Goal: Information Seeking & Learning: Learn about a topic

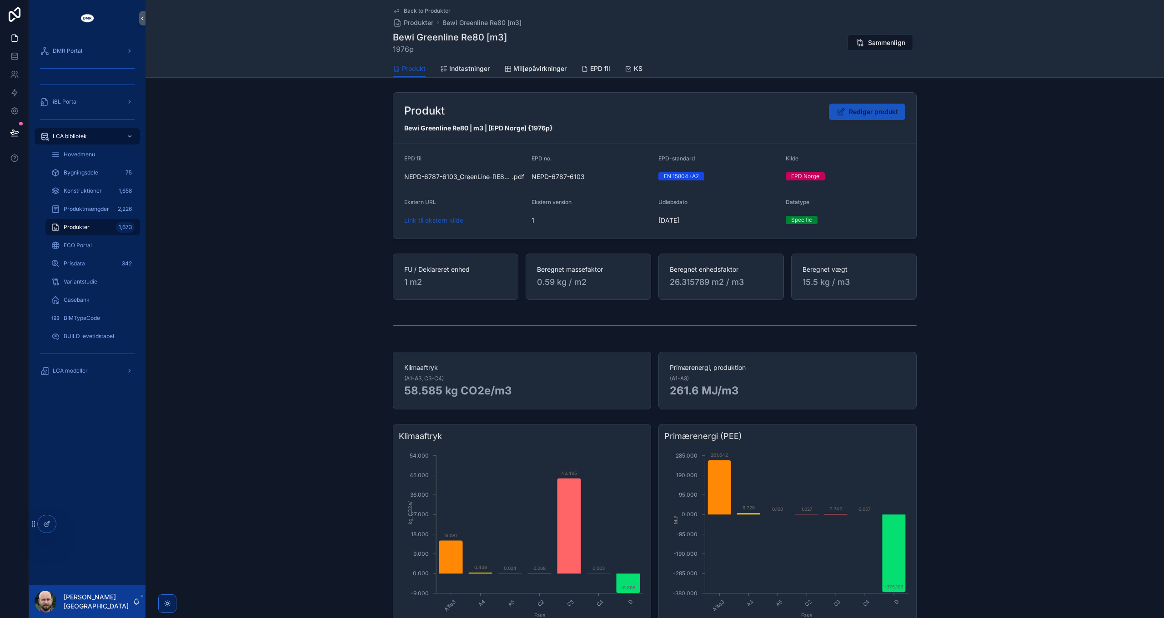
scroll to position [42, 0]
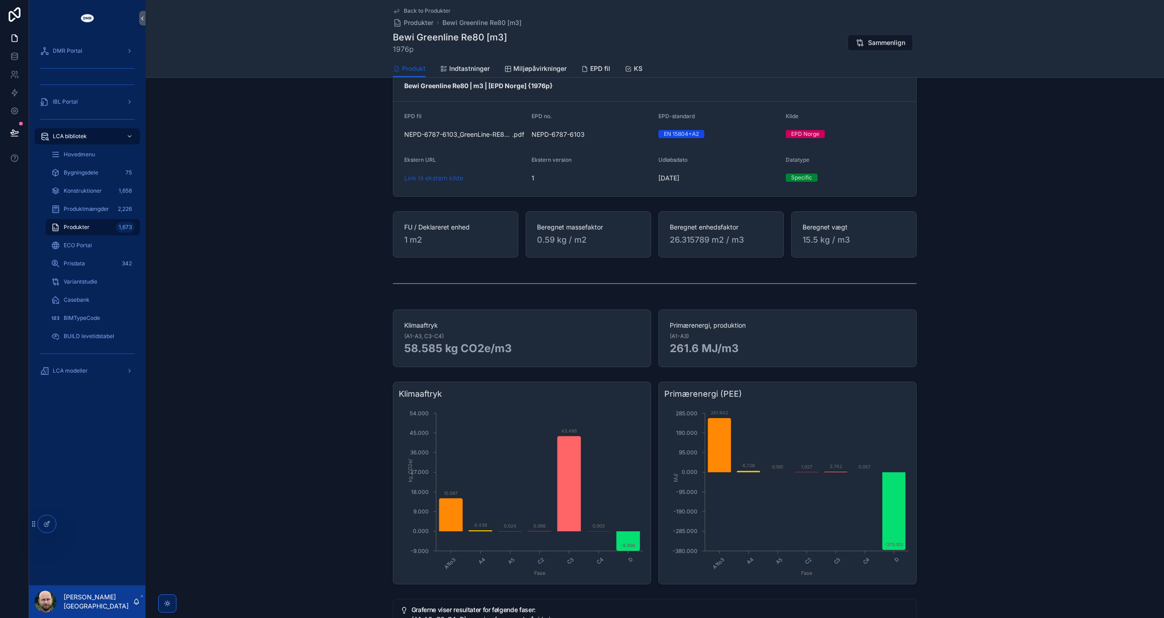
click at [77, 370] on span "LCA modeller" at bounding box center [70, 370] width 35 height 7
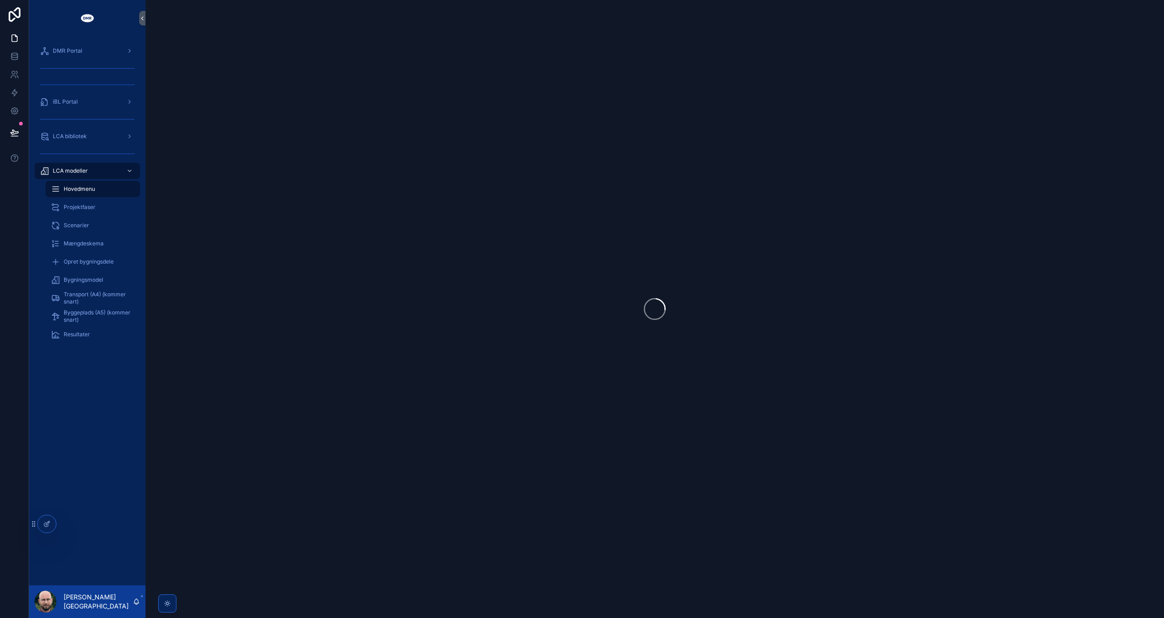
click at [83, 336] on span "Resultater" at bounding box center [77, 334] width 26 height 7
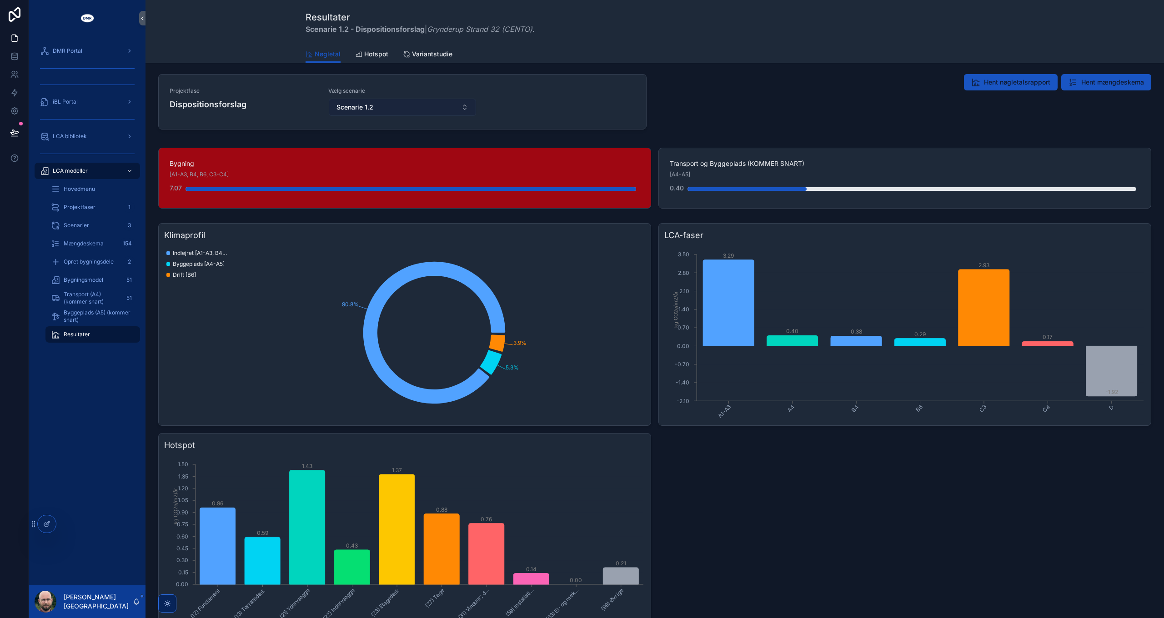
click at [400, 106] on button "Scenarie 1.2" at bounding box center [402, 107] width 147 height 17
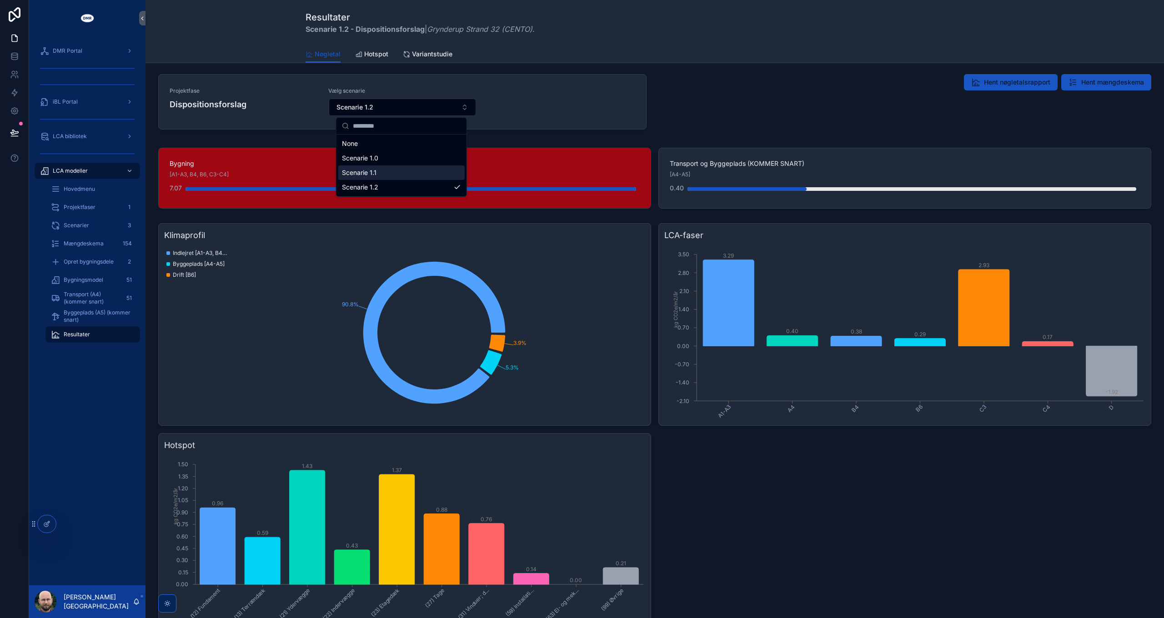
click at [402, 173] on div "Scenarie 1.1" at bounding box center [401, 173] width 126 height 15
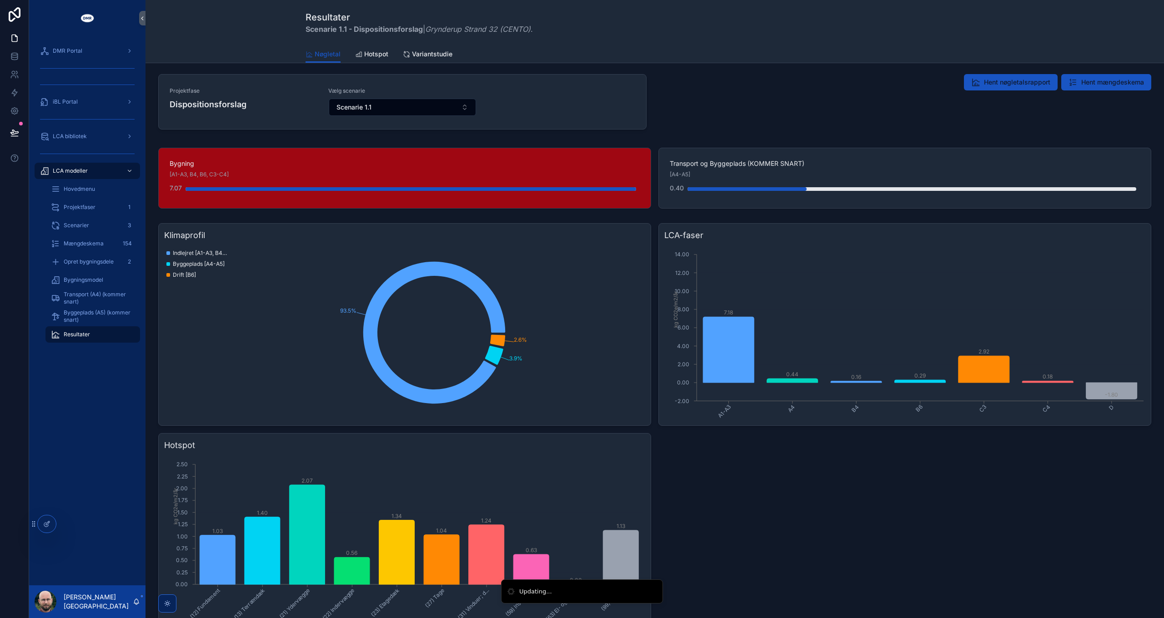
click at [367, 55] on span "Hotspot" at bounding box center [376, 54] width 24 height 9
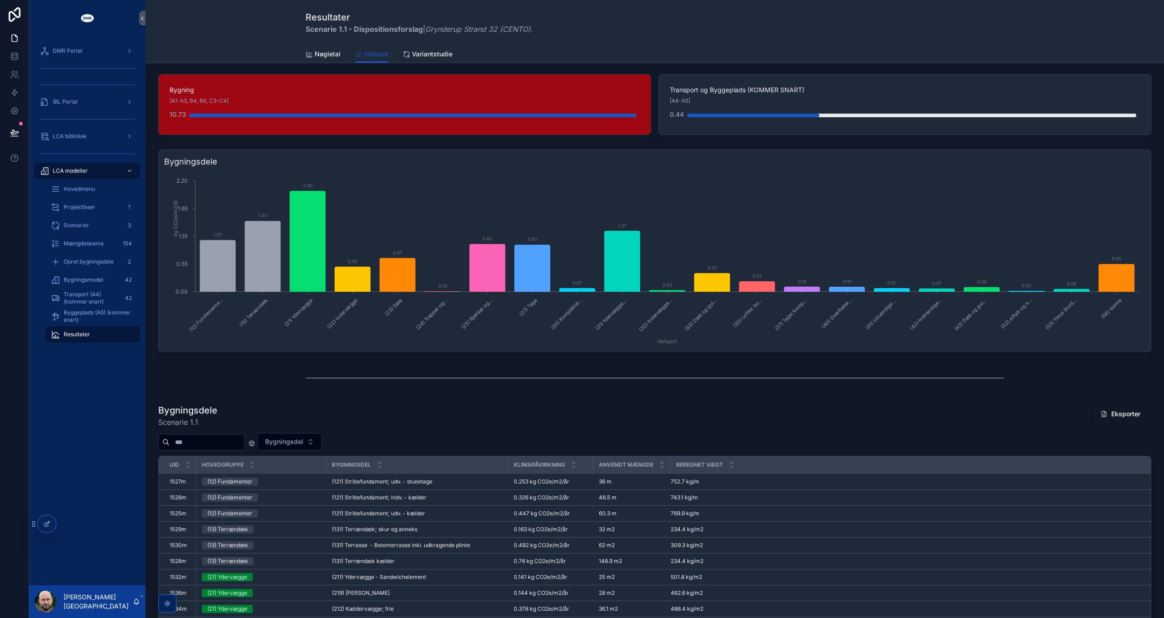
click at [333, 57] on span "Nøgletal" at bounding box center [328, 54] width 26 height 9
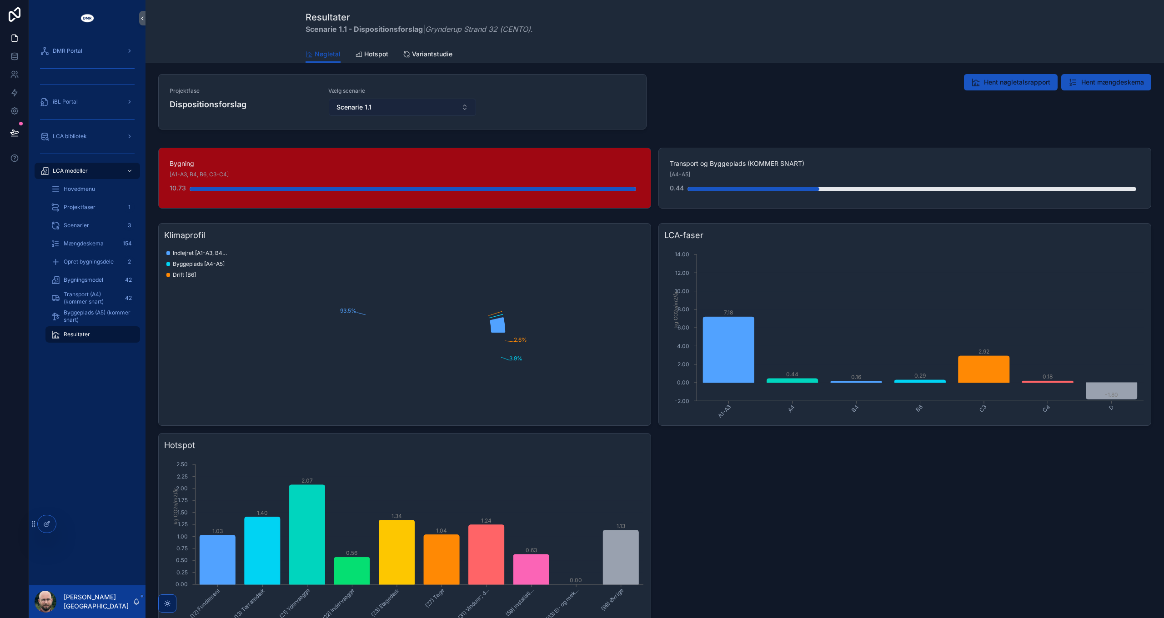
click at [380, 108] on button "Scenarie 1.1" at bounding box center [402, 107] width 147 height 17
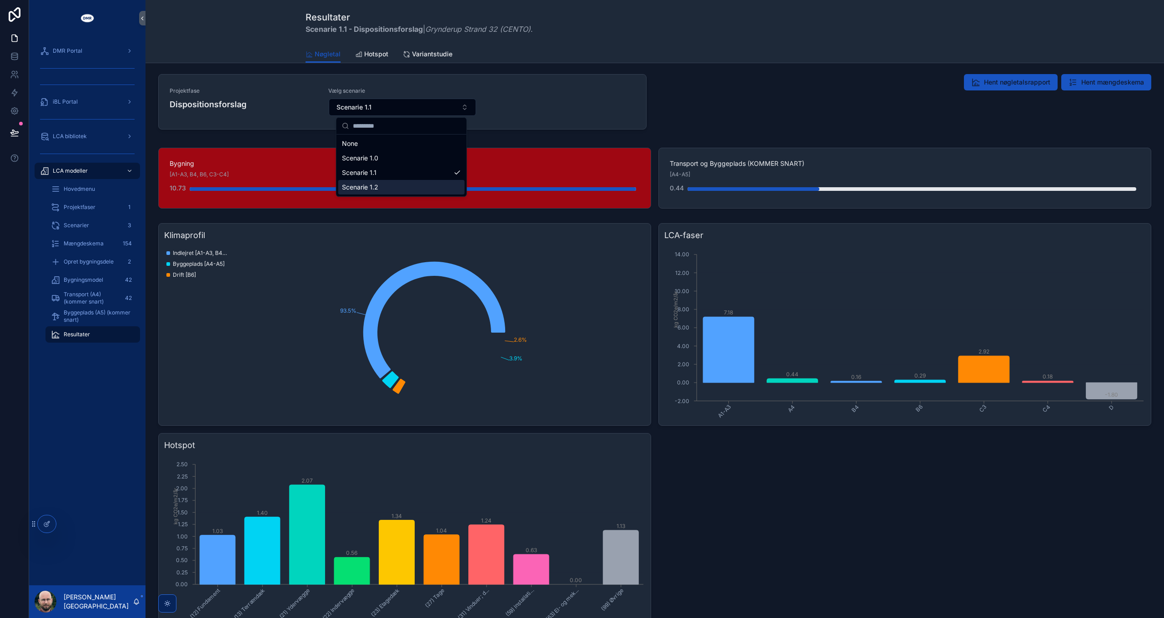
click at [381, 187] on div "Scenarie 1.2" at bounding box center [401, 187] width 126 height 15
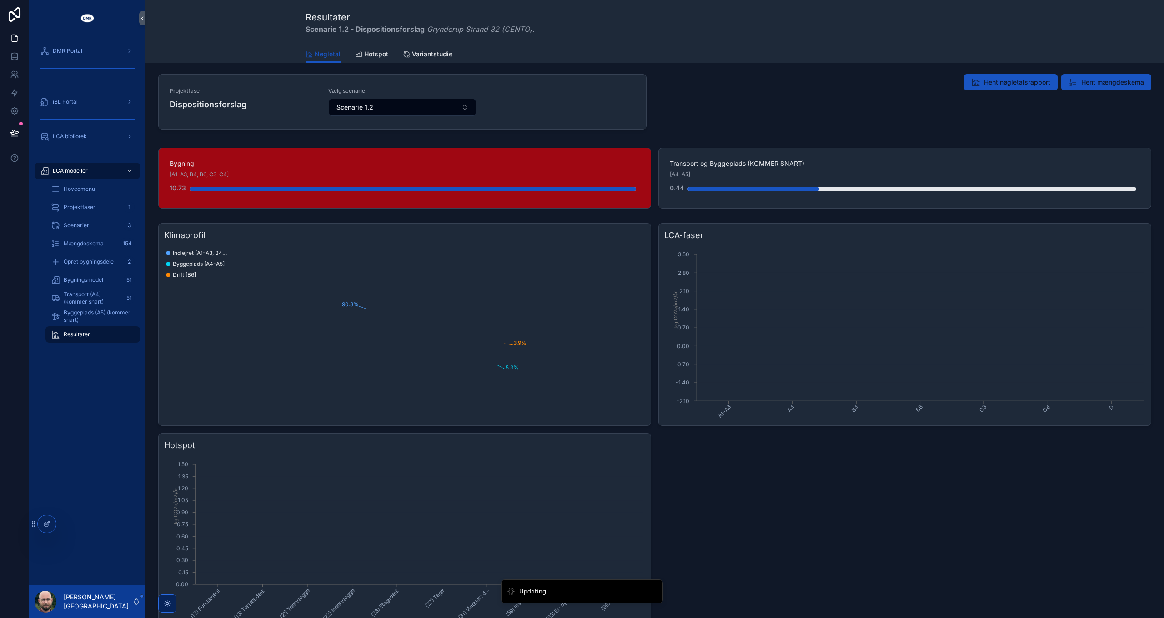
click at [372, 52] on span "Hotspot" at bounding box center [376, 54] width 24 height 9
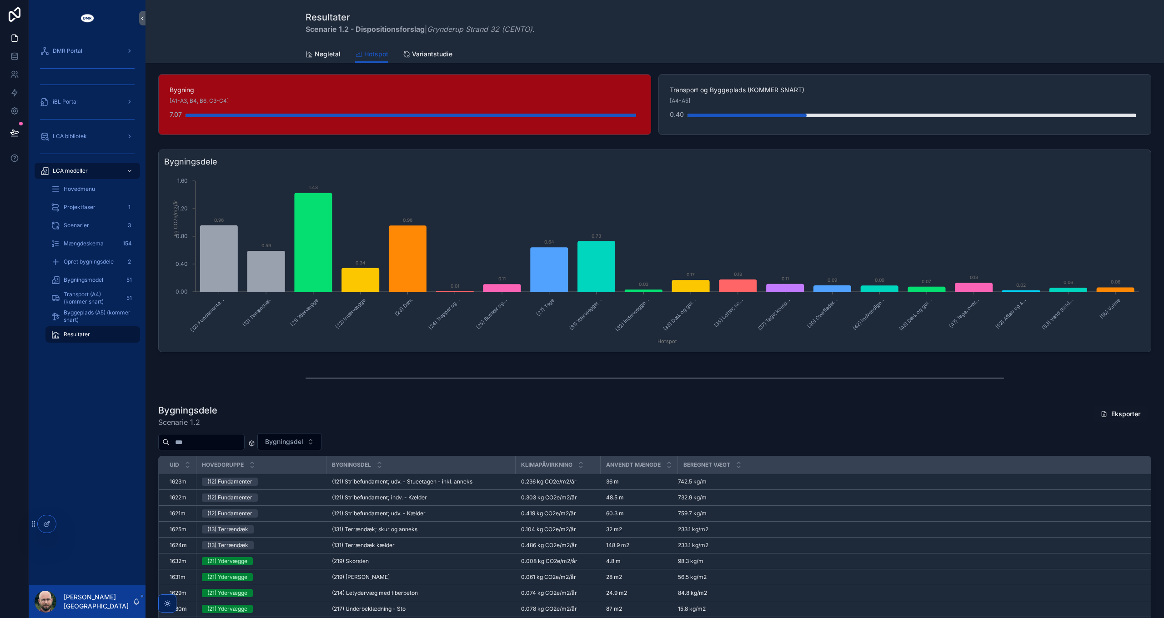
click at [83, 206] on span "Projektfaser" at bounding box center [80, 207] width 32 height 7
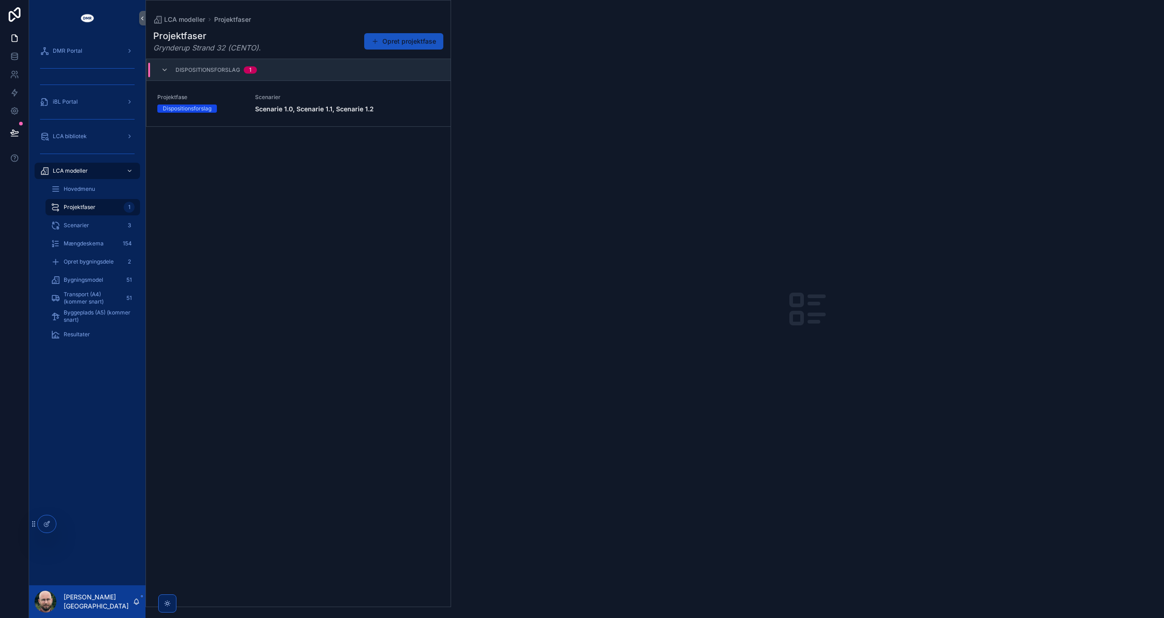
click at [252, 120] on link "Projektfase Dispositionsforslag Scenarier Scenarie 1.0, Scenarie 1.1, Scenarie …" at bounding box center [298, 103] width 304 height 45
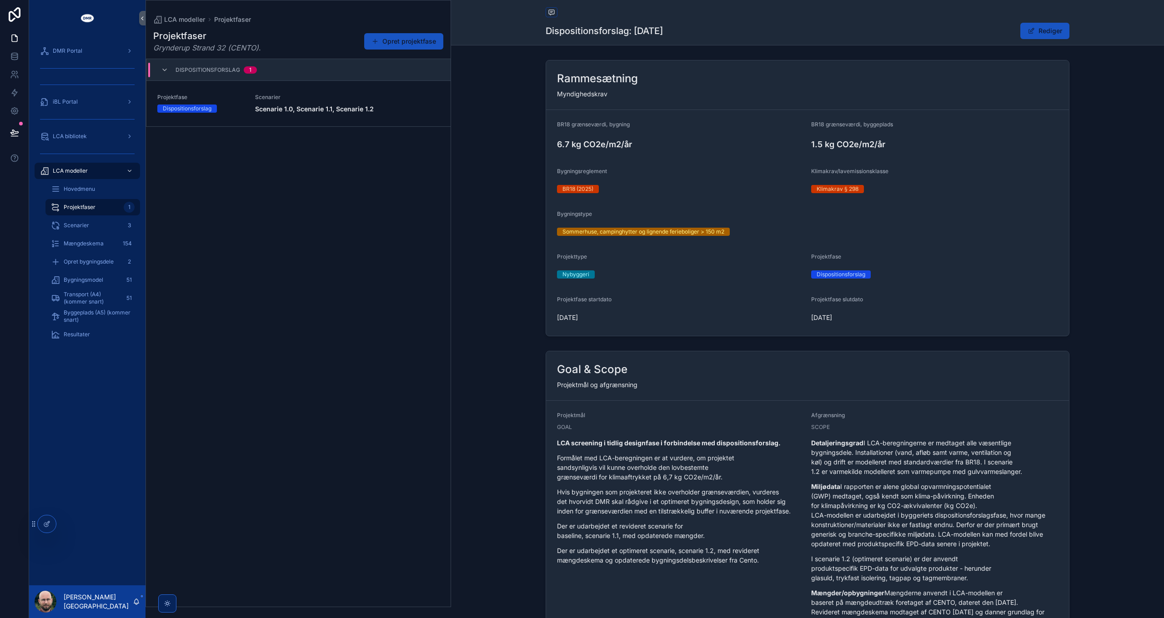
scroll to position [182, 0]
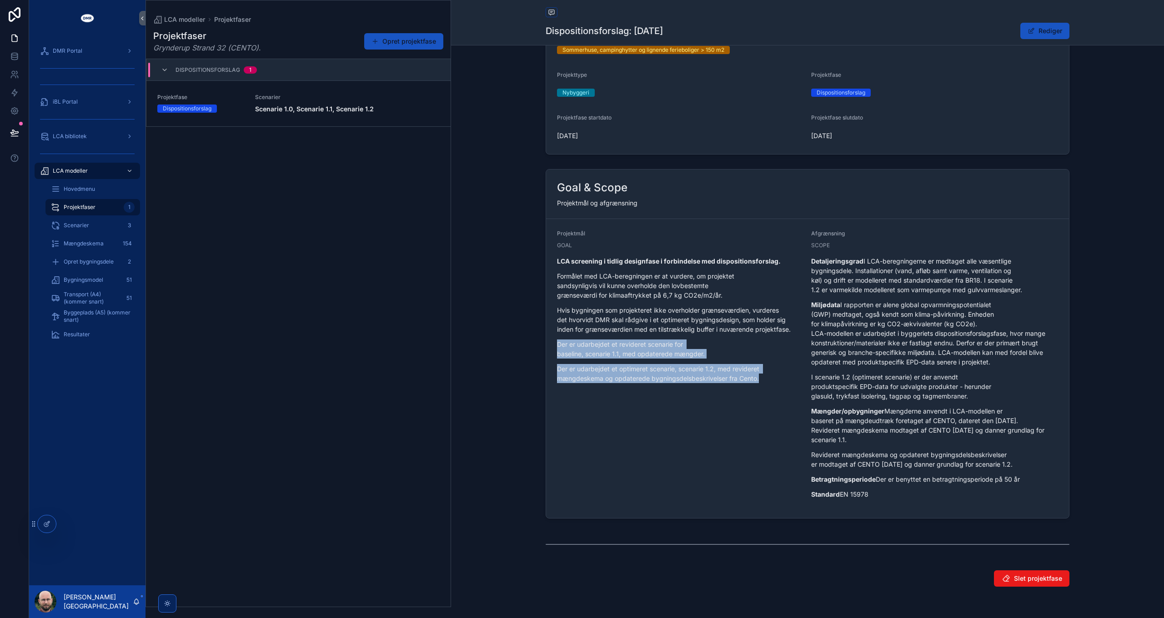
drag, startPoint x: 555, startPoint y: 342, endPoint x: 763, endPoint y: 375, distance: 210.9
click at [763, 375] on div "LCA screening i tidlig designfase i forbindelse med dispositionsforslag. Formål…" at bounding box center [680, 319] width 247 height 127
copy div "Der er udarbejdet et revideret scenarie for baseline, scenarie 1.1, med opdater…"
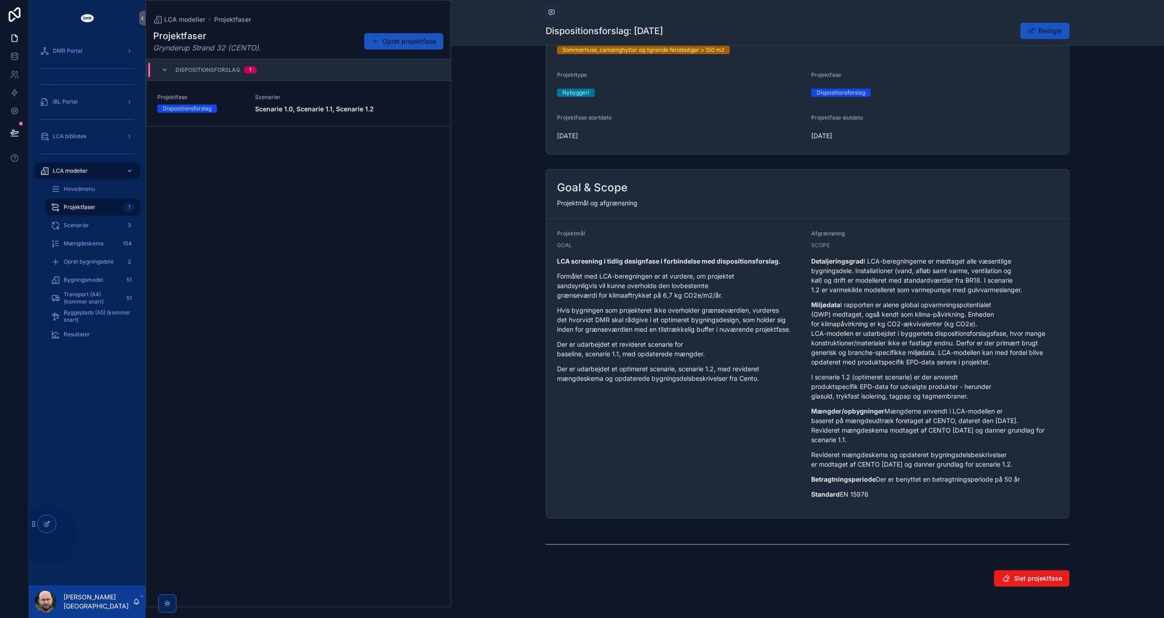
click at [957, 295] on p "Detaljeringsgrad I LCA-beregningerne er medtaget alle væsentlige bygningsdele. …" at bounding box center [934, 275] width 247 height 38
drag, startPoint x: 977, startPoint y: 415, endPoint x: 820, endPoint y: 399, distance: 157.7
click at [820, 399] on p "I scenarie 1.2 (optimeret scenarie) er der anvendt produktspecifik EPD-data for…" at bounding box center [934, 386] width 247 height 29
drag, startPoint x: 820, startPoint y: 399, endPoint x: 932, endPoint y: 379, distance: 113.6
click at [932, 367] on p "Miljødata I rapporten er alene global opvarmningspotentialet (GWP) medtaget, og…" at bounding box center [934, 333] width 247 height 67
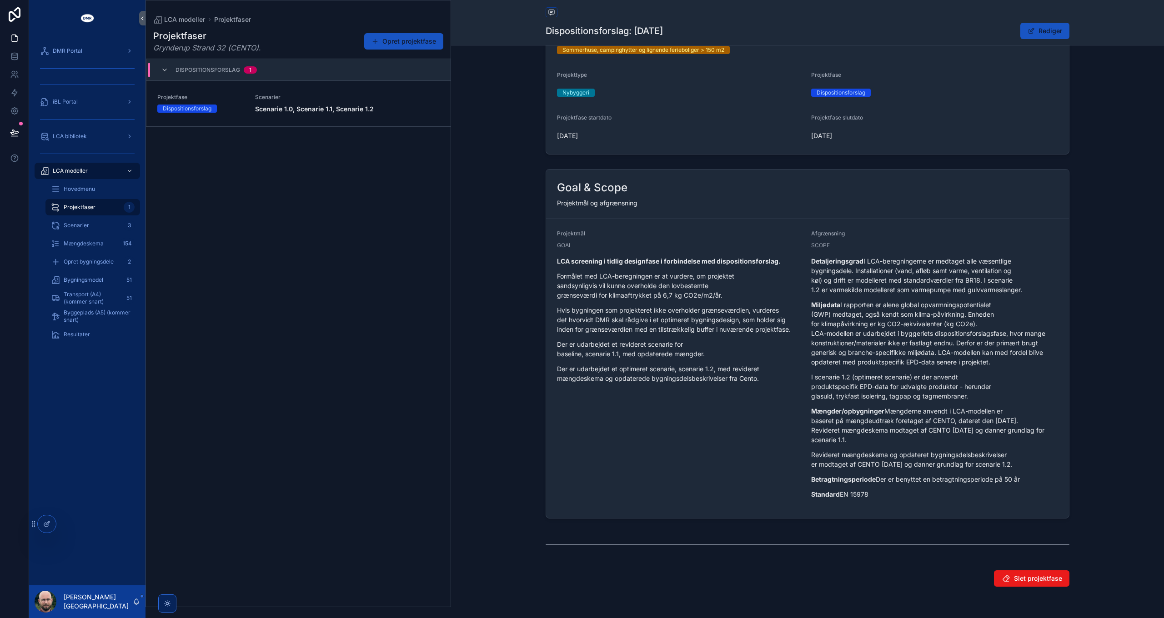
drag, startPoint x: 888, startPoint y: 287, endPoint x: 935, endPoint y: 300, distance: 49.4
click at [935, 295] on p "Detaljeringsgrad I LCA-beregningerne er medtaget alle væsentlige bygningsdele. …" at bounding box center [934, 275] width 247 height 38
copy p "I scenarie 1.2 er varmekilde modelleret som varmepumpe med gulvvarmeslanger."
drag, startPoint x: 807, startPoint y: 395, endPoint x: 975, endPoint y: 414, distance: 169.3
click at [975, 414] on form "Projektmål GOAL LCA screening i tidlig designfase i forbindelse med disposition…" at bounding box center [807, 368] width 523 height 299
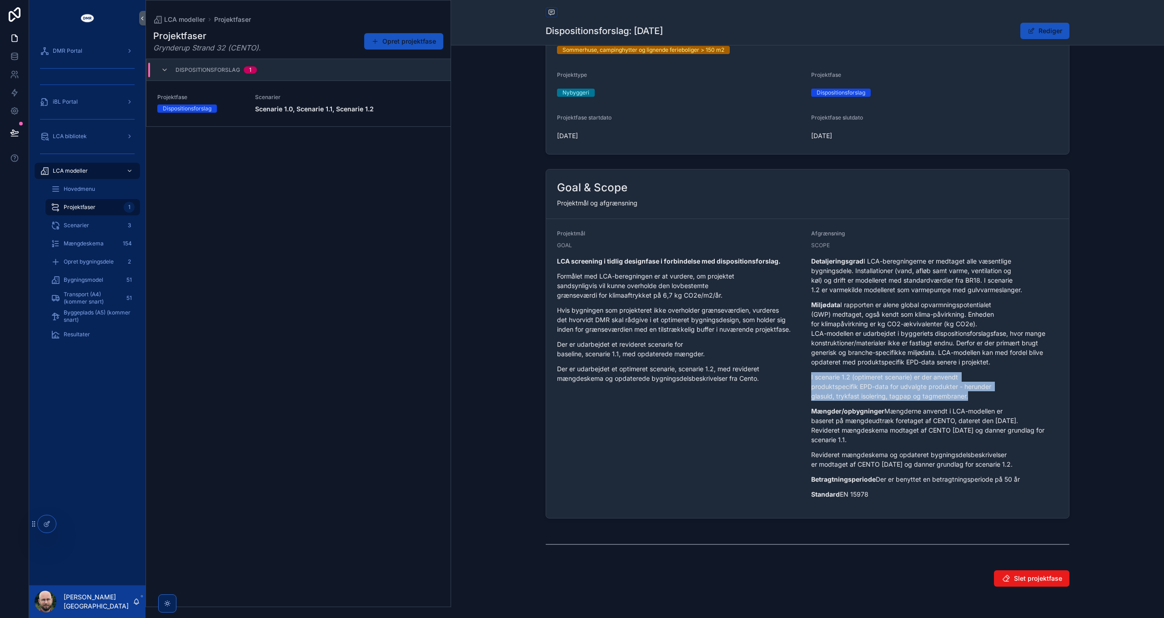
copy p "I scenarie 1.2 (optimeret scenarie) er der anvendt produktspecifik EPD-data for…"
click at [84, 329] on div "Resultater" at bounding box center [93, 334] width 84 height 15
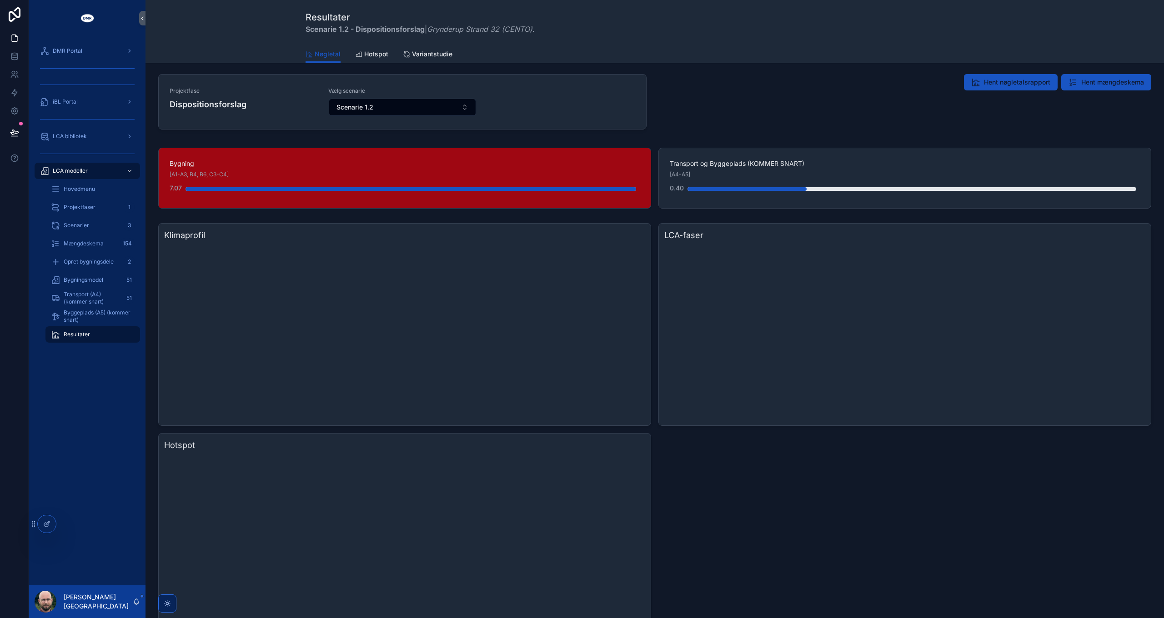
scroll to position [376, 0]
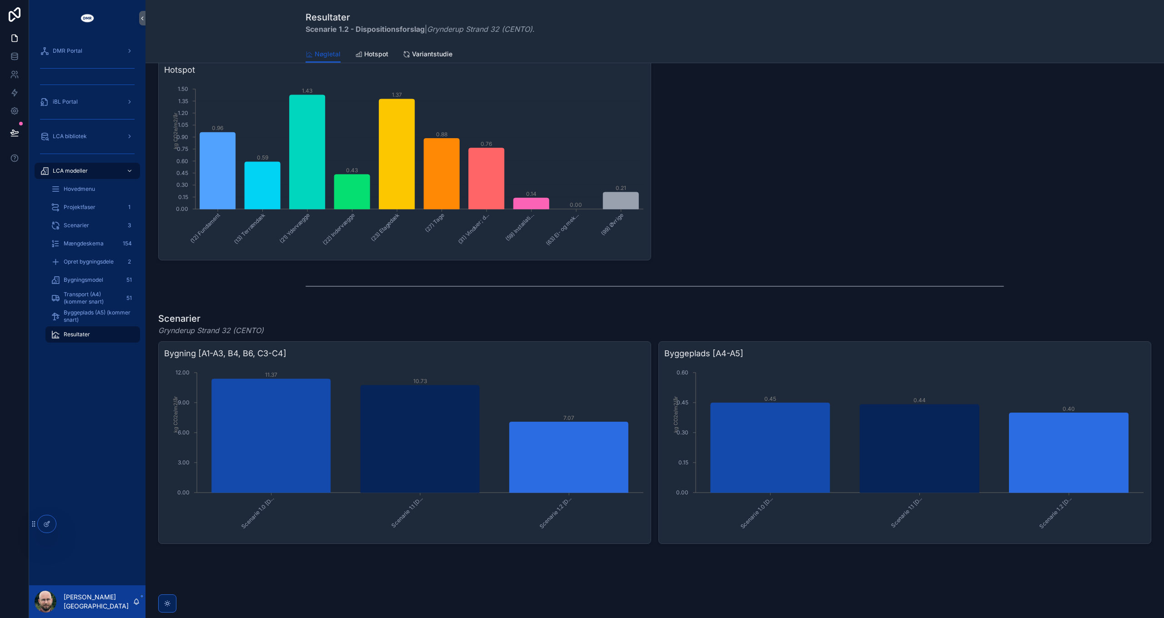
click at [165, 606] on icon "scrollable content" at bounding box center [167, 603] width 7 height 7
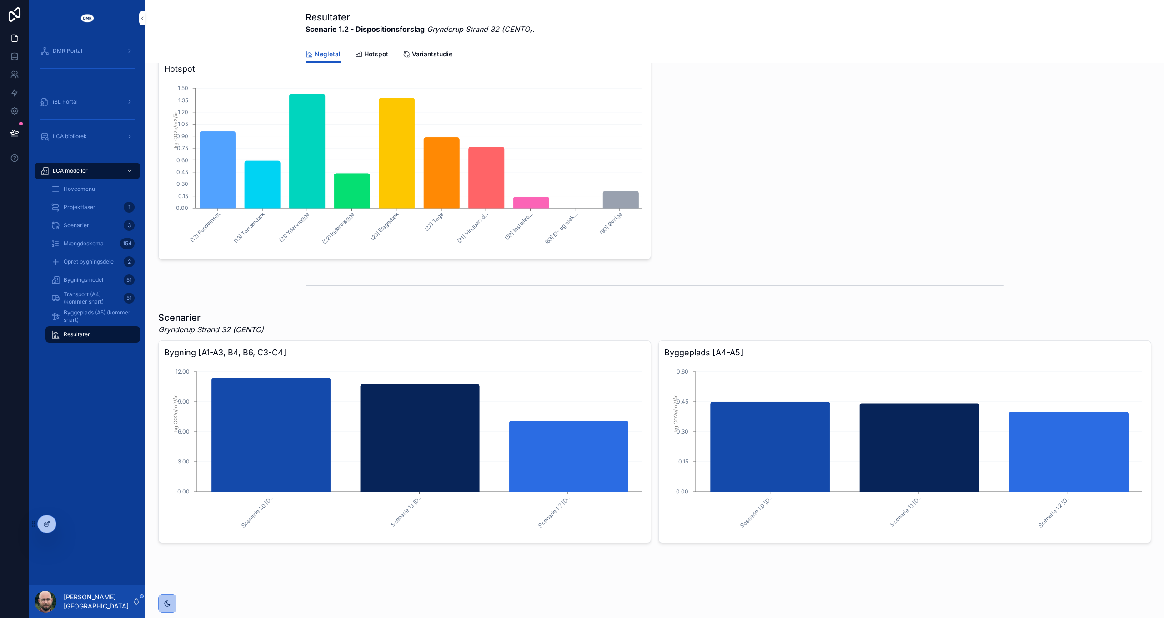
scroll to position [375, 0]
click at [782, 184] on div "Klimaprofil 90.8% 5.3% 3.9% Indlejret [A1-A3, B4, C3-C4] Byggeplads [A4-A5] Dri…" at bounding box center [654, 53] width 993 height 413
click at [166, 607] on icon "scrollable content" at bounding box center [167, 603] width 7 height 7
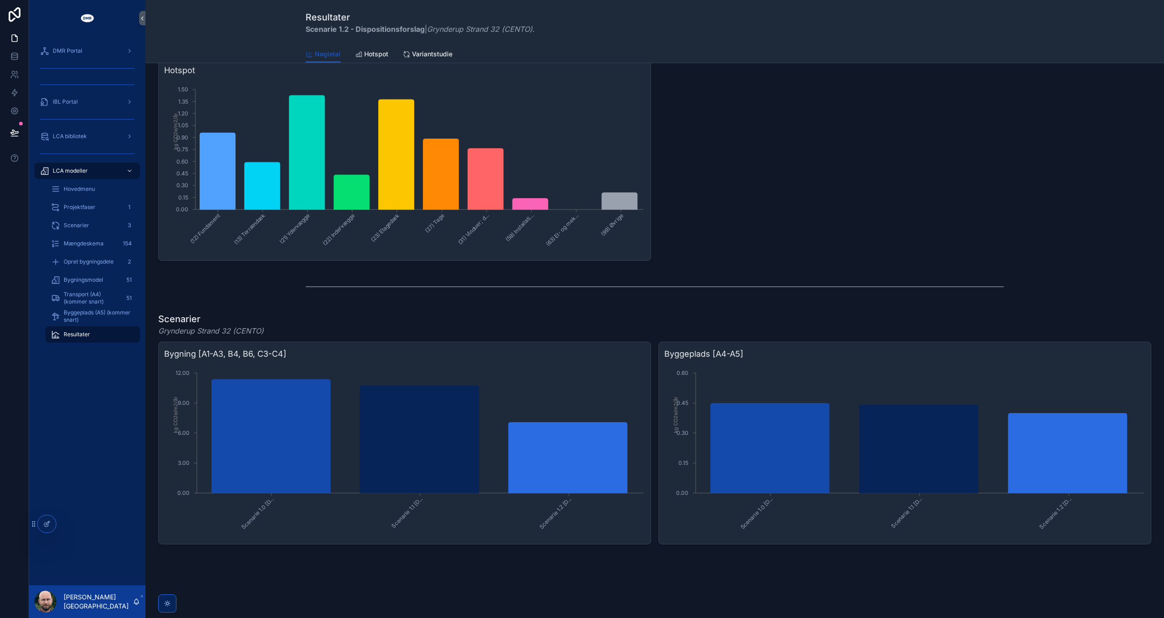
scroll to position [376, 0]
